Goal: Check status: Check status

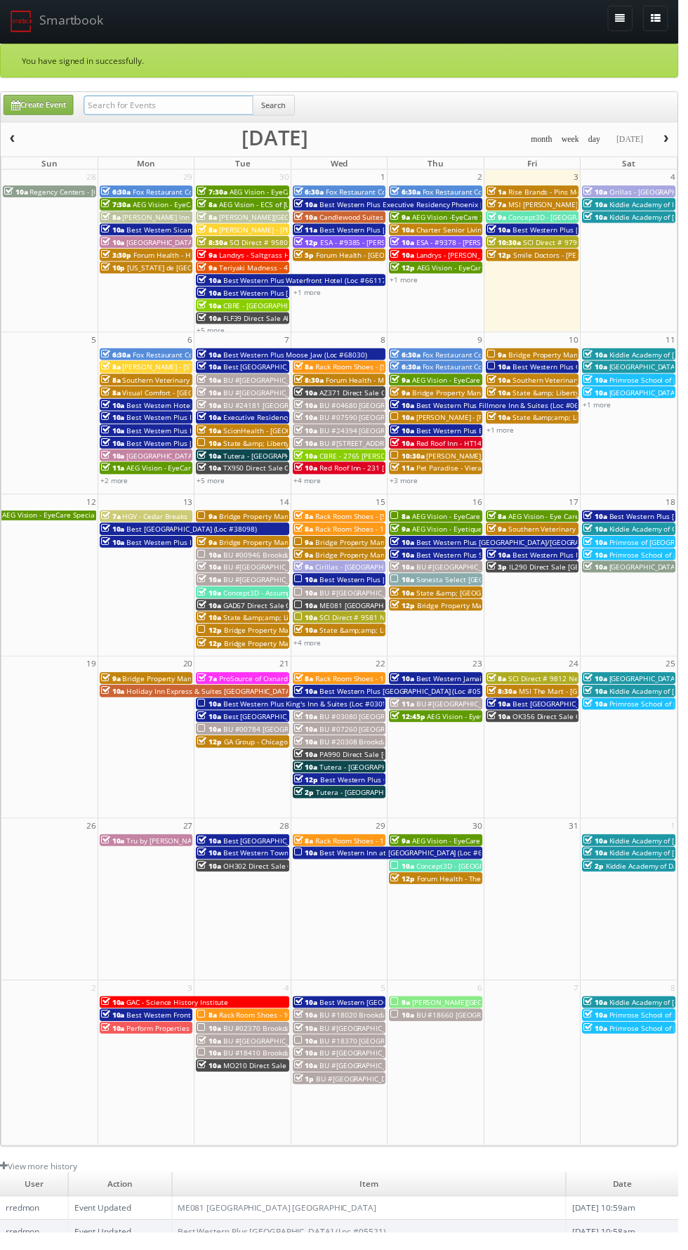
click at [131, 112] on input "text" at bounding box center [171, 107] width 172 height 20
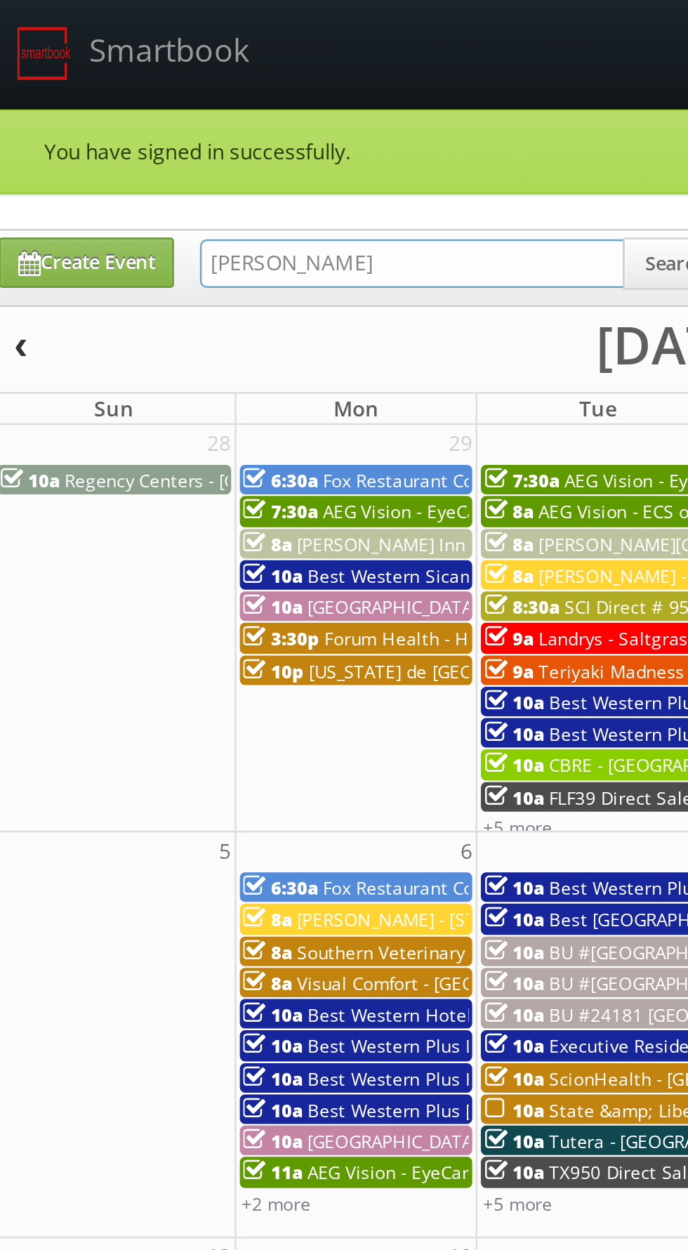
type input "Alan duggins"
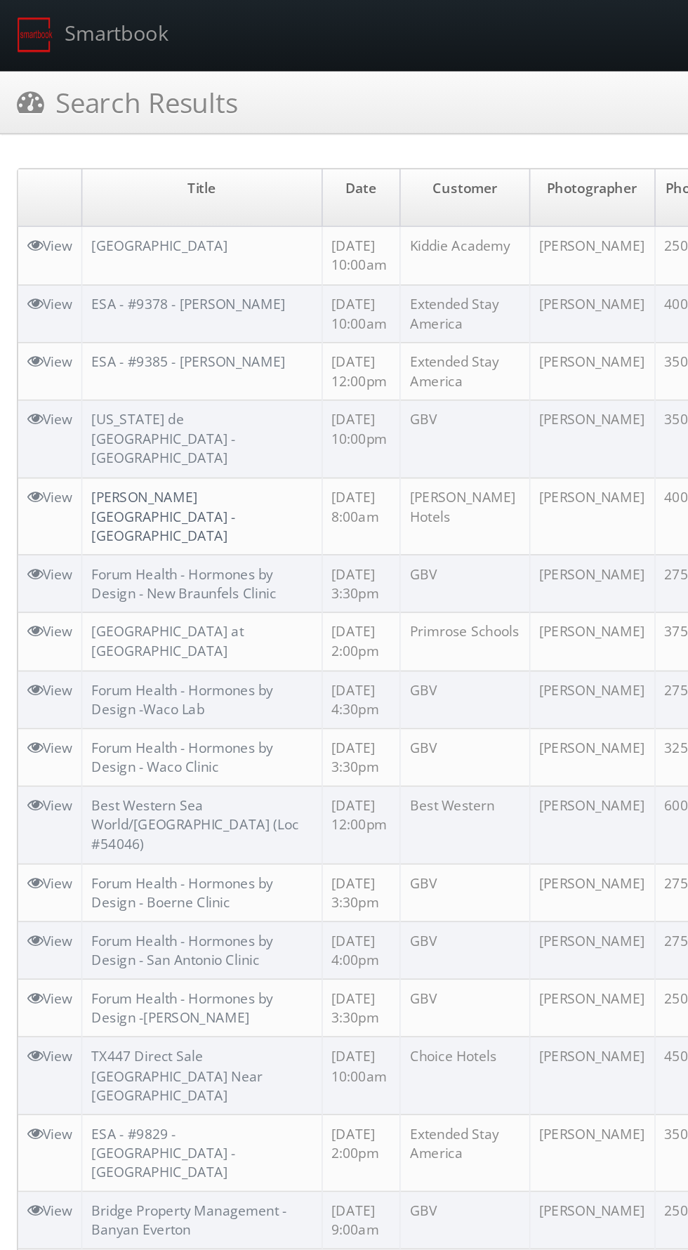
click at [91, 303] on link "[PERSON_NAME][GEOGRAPHIC_DATA] - [GEOGRAPHIC_DATA]" at bounding box center [102, 321] width 90 height 36
